Goal: Information Seeking & Learning: Learn about a topic

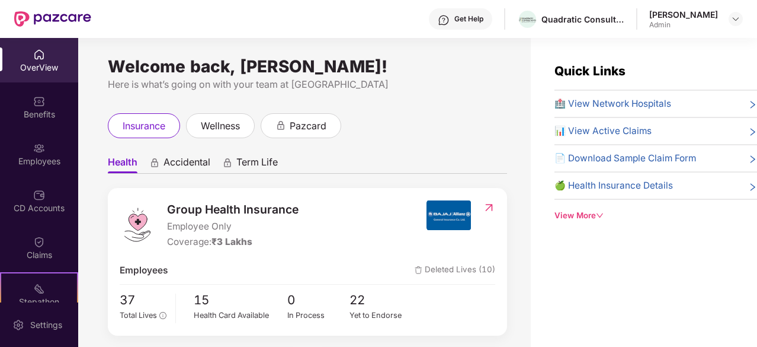
click at [214, 212] on span "Group Health Insurance" at bounding box center [233, 209] width 132 height 18
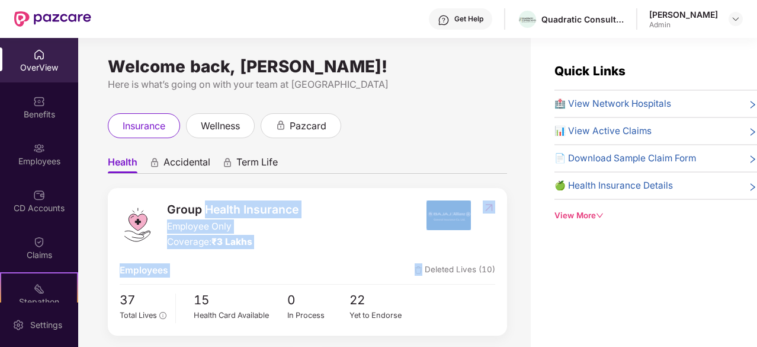
drag, startPoint x: 214, startPoint y: 212, endPoint x: 264, endPoint y: 283, distance: 86.3
click at [264, 283] on div "Group Health Insurance Employee Only Coverage: ₹3 Lakhs Employees Deleted Lives…" at bounding box center [307, 262] width 399 height 148
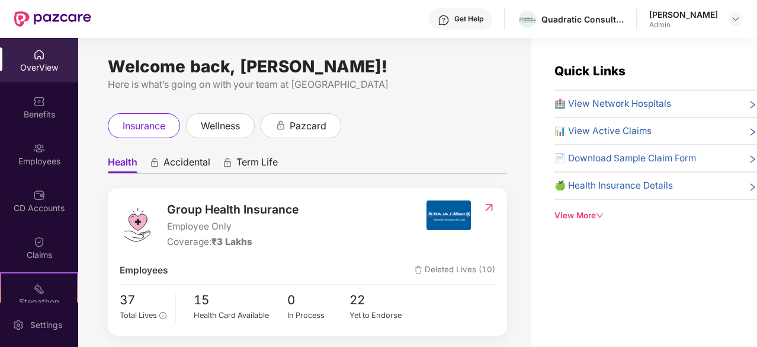
drag, startPoint x: 258, startPoint y: 303, endPoint x: 248, endPoint y: 283, distance: 22.8
click at [248, 283] on div "Group Health Insurance Employee Only Coverage: ₹3 Lakhs Employees Deleted Lives…" at bounding box center [307, 262] width 399 height 148
click at [248, 284] on div at bounding box center [307, 284] width 375 height 1
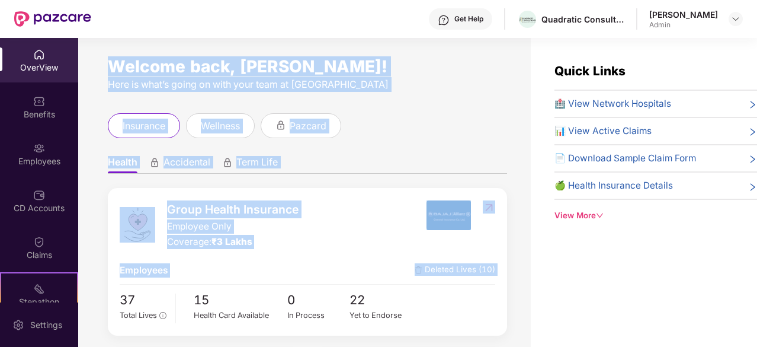
drag, startPoint x: 248, startPoint y: 283, endPoint x: 187, endPoint y: 66, distance: 225.7
click at [187, 66] on div "Welcome back, [PERSON_NAME]! Here is what’s going on with your team at Pazcare …" at bounding box center [304, 199] width 453 height 323
click at [187, 66] on div "Welcome back, [PERSON_NAME]!" at bounding box center [307, 66] width 399 height 9
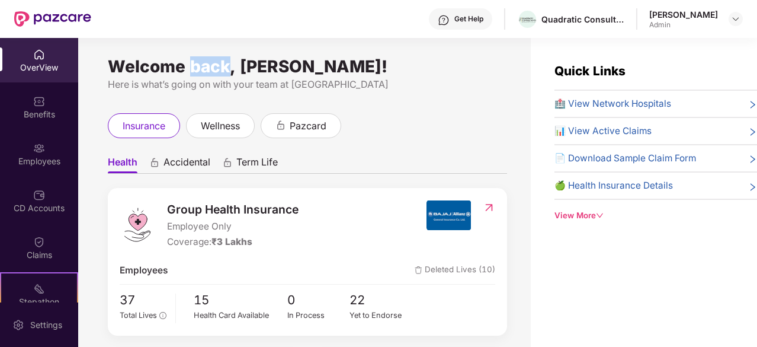
click at [187, 66] on div "Welcome back, [PERSON_NAME]!" at bounding box center [307, 66] width 399 height 9
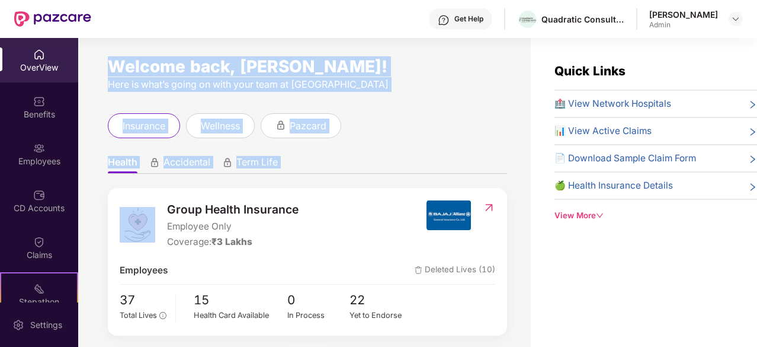
drag, startPoint x: 187, startPoint y: 66, endPoint x: 356, endPoint y: 157, distance: 191.9
click at [356, 157] on div "Welcome back, [PERSON_NAME]! Here is what’s going on with your team at Pazcare …" at bounding box center [304, 199] width 453 height 323
click at [356, 157] on ul "Health Accidental Term Life" at bounding box center [307, 162] width 399 height 24
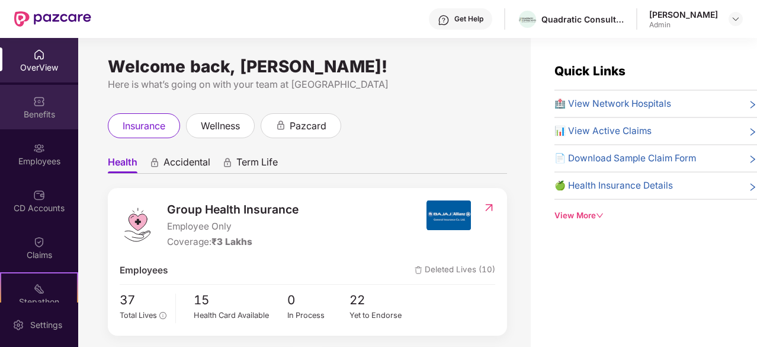
click at [57, 105] on div "Benefits" at bounding box center [39, 107] width 78 height 44
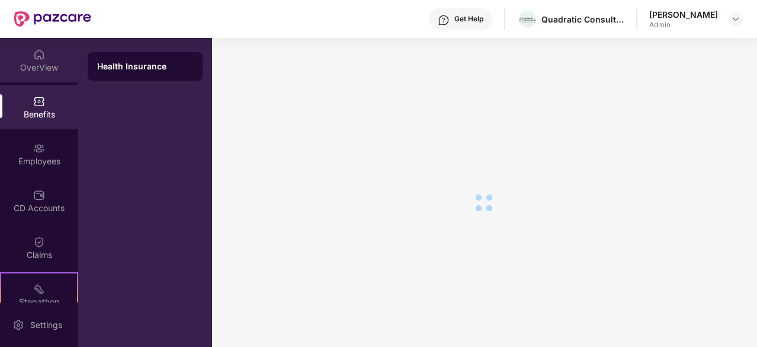
click at [43, 60] on div "OverView" at bounding box center [39, 60] width 78 height 44
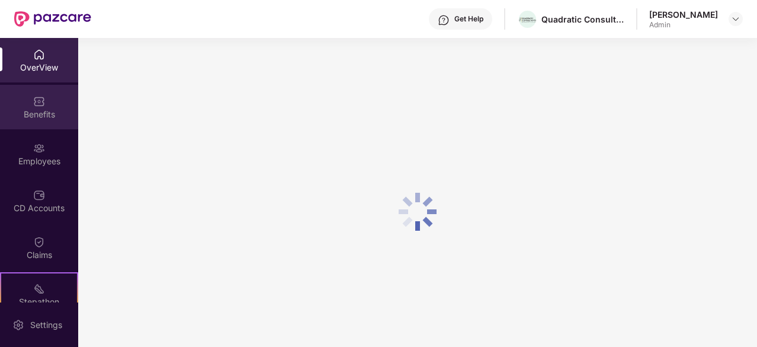
click at [38, 94] on div at bounding box center [39, 100] width 12 height 12
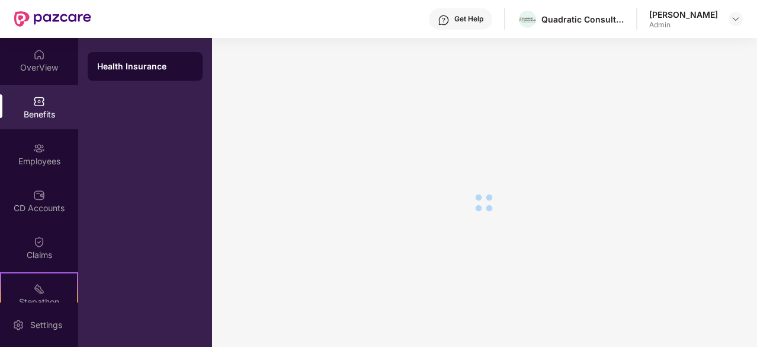
click at [159, 65] on div "Health Insurance" at bounding box center [145, 66] width 96 height 12
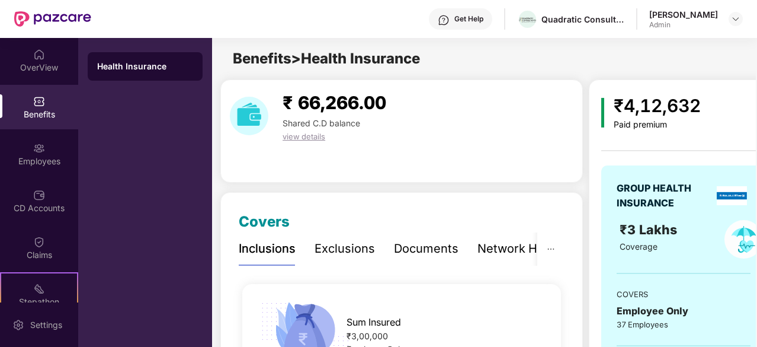
click at [346, 114] on div "₹ 66,266.00" at bounding box center [334, 103] width 113 height 28
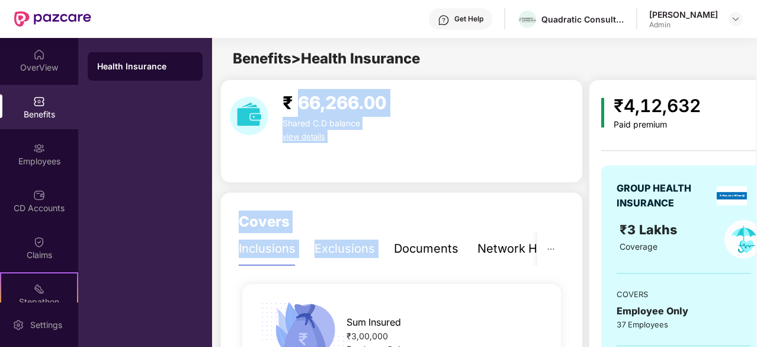
drag, startPoint x: 346, startPoint y: 114, endPoint x: 367, endPoint y: 235, distance: 122.7
click at [367, 235] on div "Exclusions" at bounding box center [345, 248] width 60 height 33
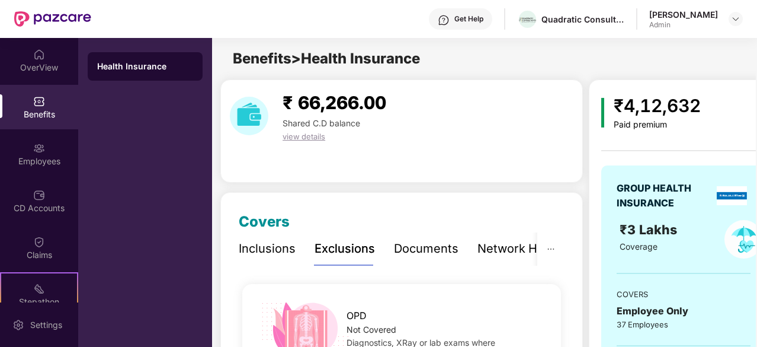
click at [405, 246] on div "Documents" at bounding box center [426, 248] width 65 height 18
